Goal: Information Seeking & Learning: Learn about a topic

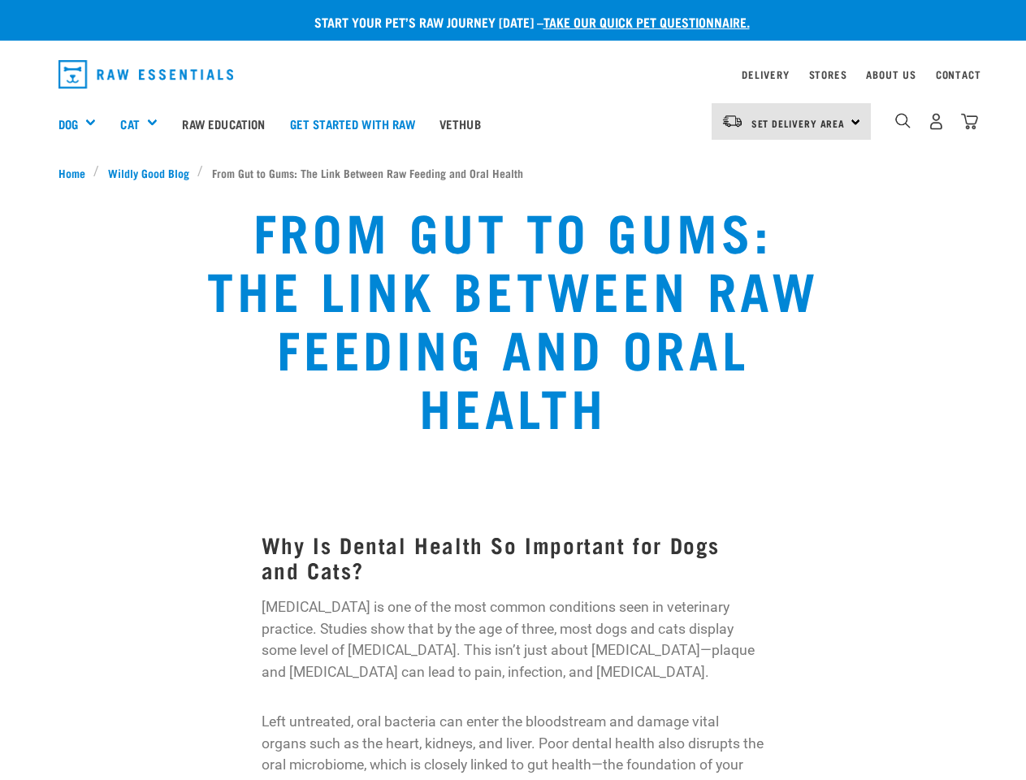
click at [84, 124] on div "Dog" at bounding box center [84, 123] width 50 height 65
click at [146, 124] on div "Cat" at bounding box center [145, 123] width 50 height 65
click at [791, 121] on span "Set Delivery Area" at bounding box center [799, 123] width 94 height 6
click at [903, 121] on img "dropdown navigation" at bounding box center [902, 120] width 15 height 15
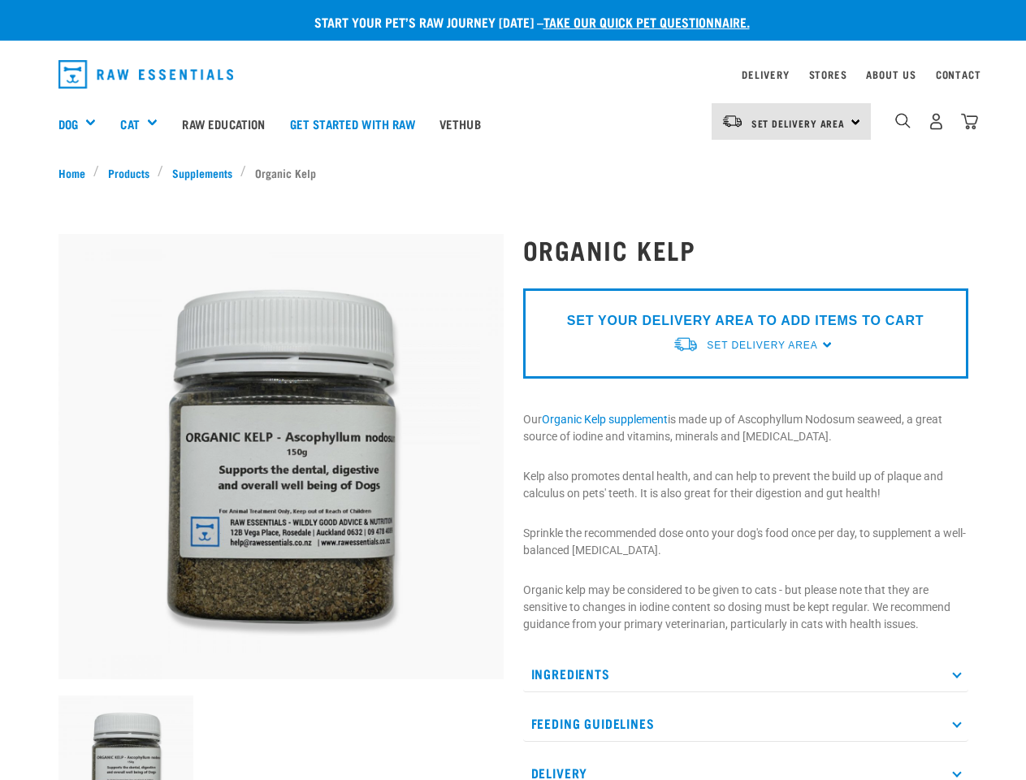
click at [84, 124] on div "Dog" at bounding box center [84, 123] width 50 height 65
click at [146, 124] on div "Cat" at bounding box center [145, 123] width 50 height 65
click at [791, 121] on span "Set Delivery Area" at bounding box center [799, 123] width 94 height 6
click at [903, 121] on img "dropdown navigation" at bounding box center [902, 120] width 15 height 15
click at [126, 738] on img at bounding box center [127, 764] width 136 height 136
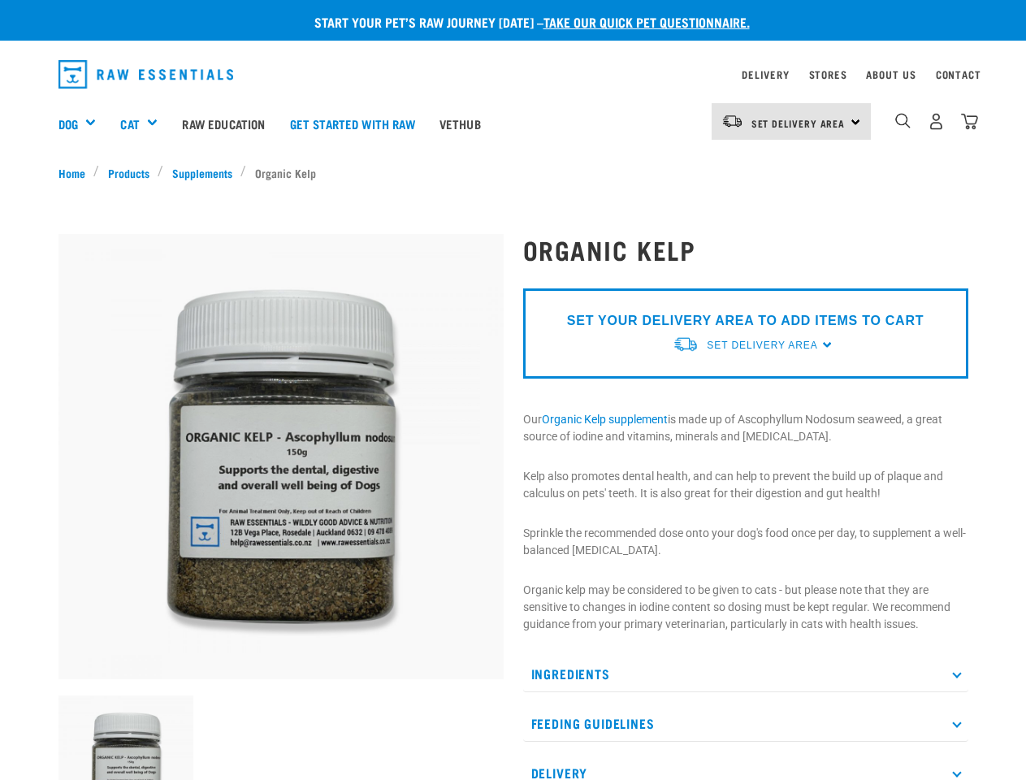
click at [745, 331] on p "SET YOUR DELIVERY AREA TO ADD ITEMS TO CART" at bounding box center [745, 321] width 357 height 20
click at [746, 674] on div "Organic Kelp" at bounding box center [746, 527] width 465 height 631
click at [746, 723] on div "Ingredients Adcophyllum Nodosum Seaweed (harvested in [GEOGRAPHIC_DATA]) Feedin…" at bounding box center [745, 724] width 445 height 136
click at [746, 742] on p "Feeding Guidelines" at bounding box center [745, 723] width 445 height 37
